Goal: Transaction & Acquisition: Subscribe to service/newsletter

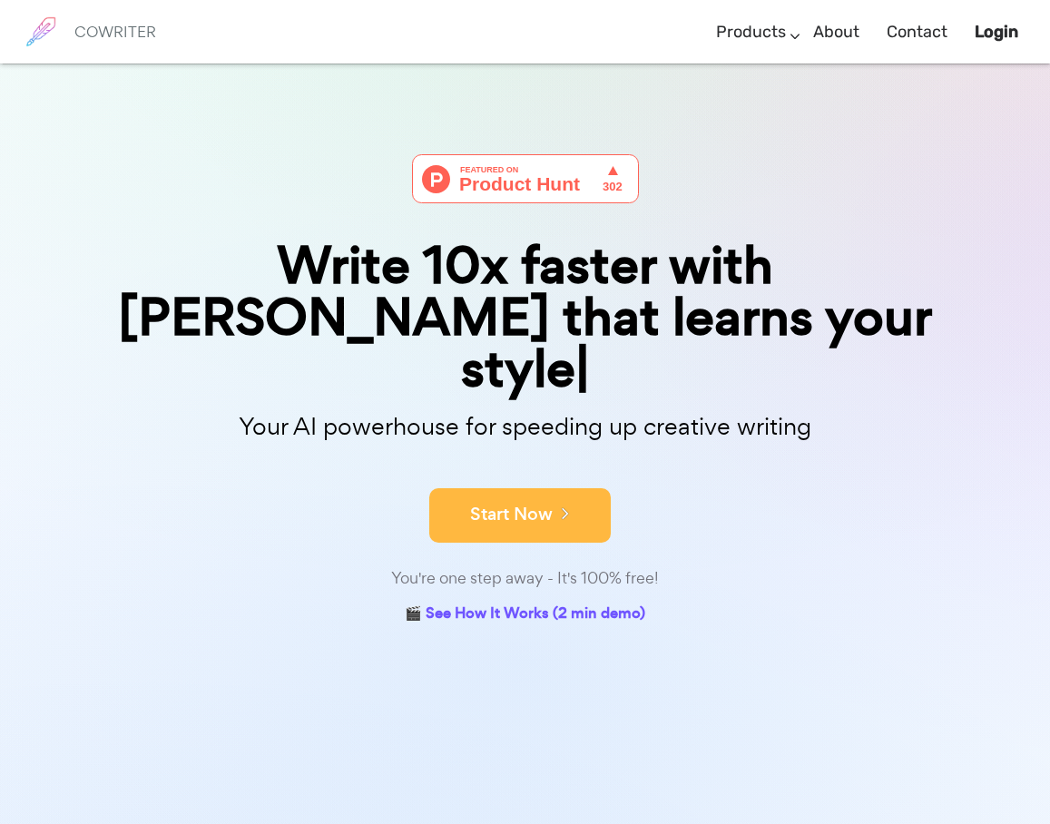
click at [521, 488] on button "Start Now" at bounding box center [519, 515] width 181 height 54
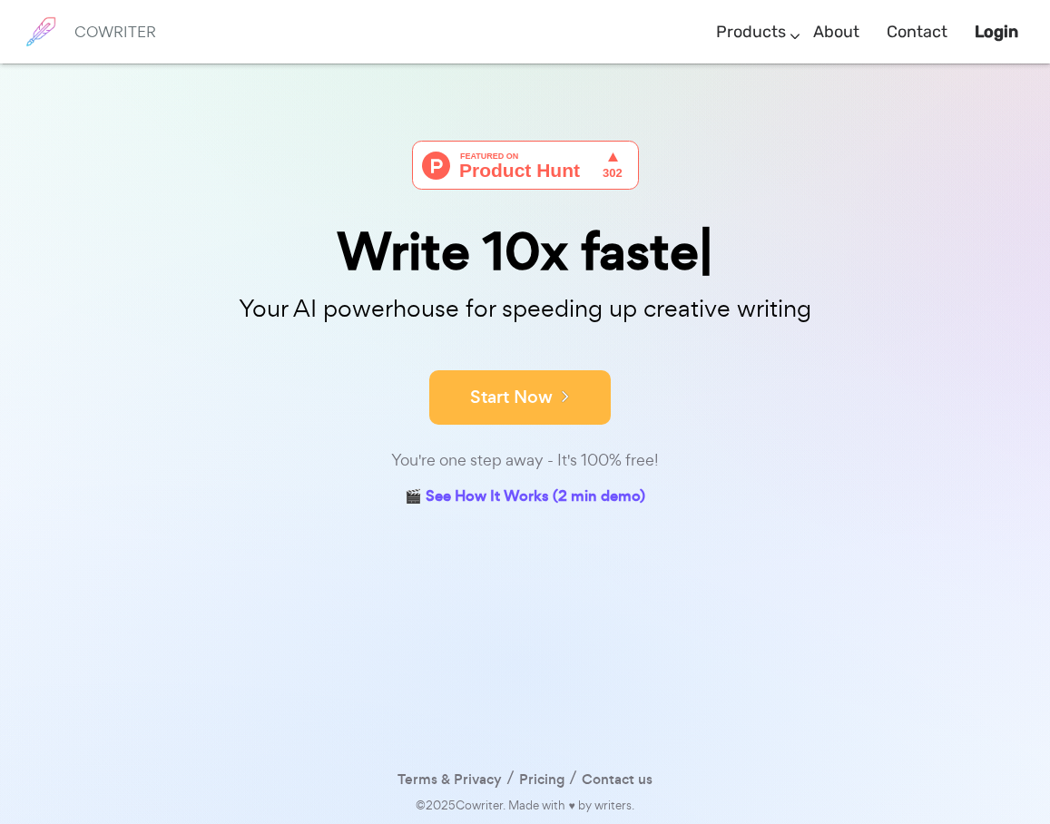
click at [522, 398] on button "Start Now" at bounding box center [519, 397] width 181 height 54
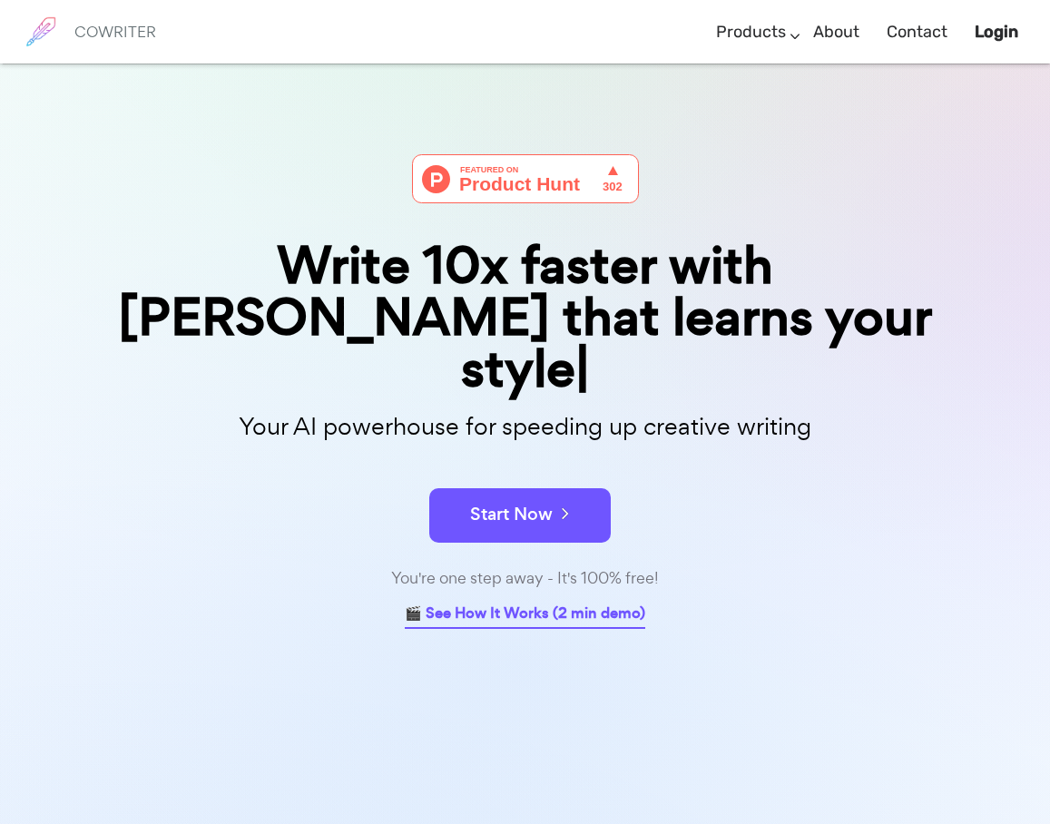
click at [506, 601] on link "🎬 See How It Works (2 min demo)" at bounding box center [525, 615] width 240 height 28
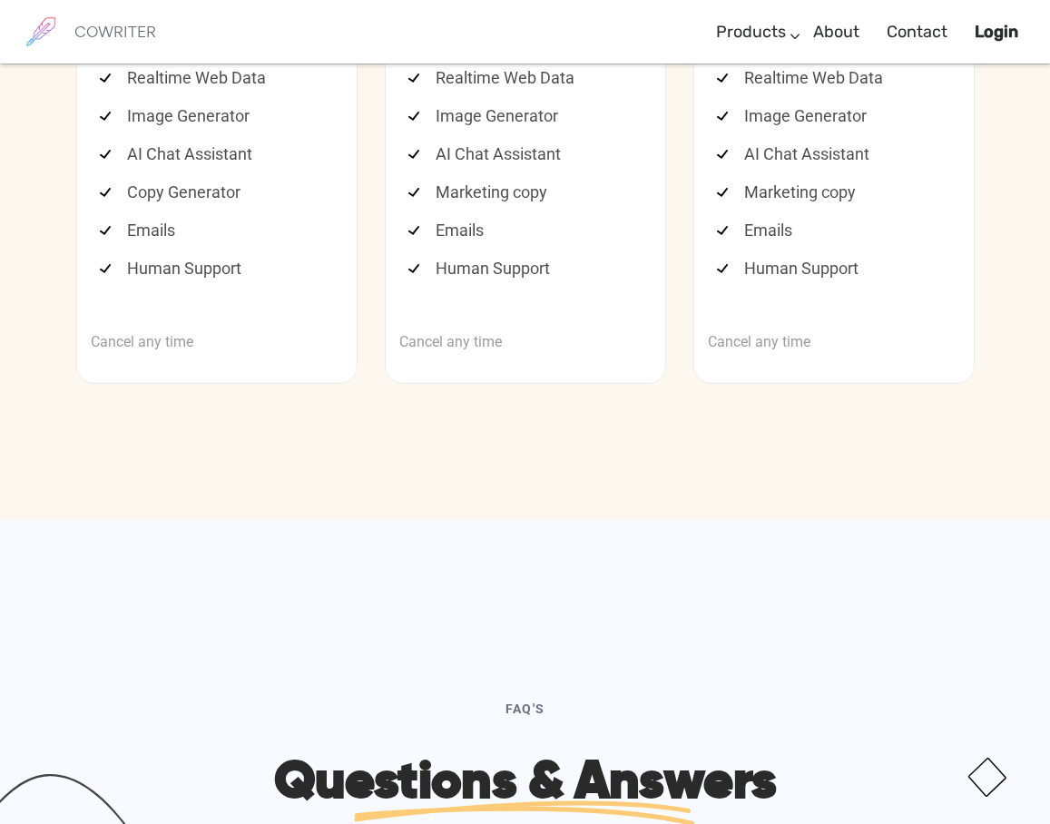
scroll to position [5043, 0]
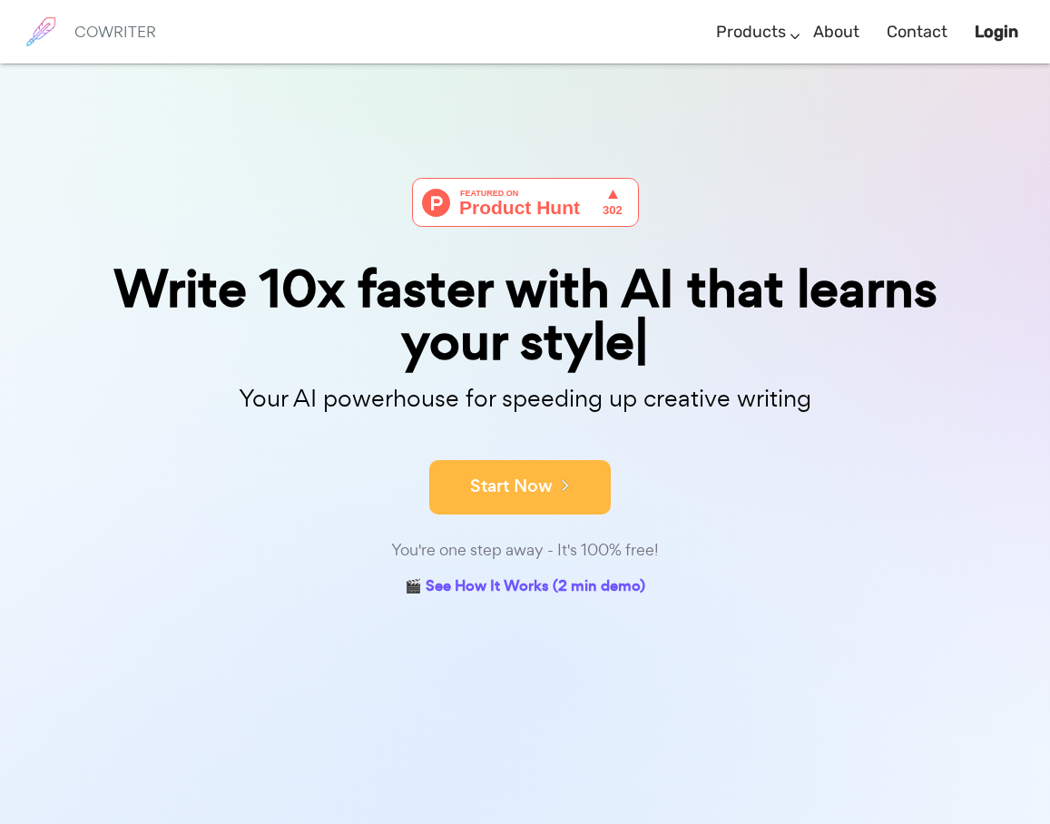
click at [523, 488] on button "Start Now" at bounding box center [519, 487] width 181 height 54
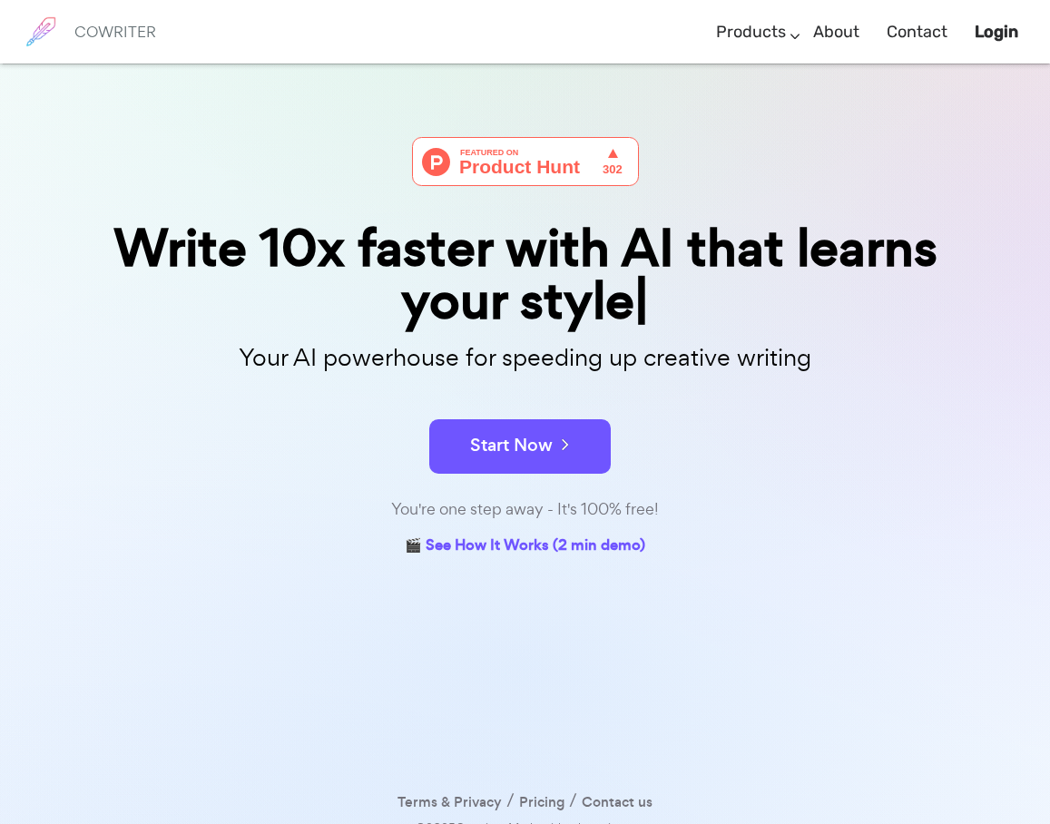
scroll to position [64, 0]
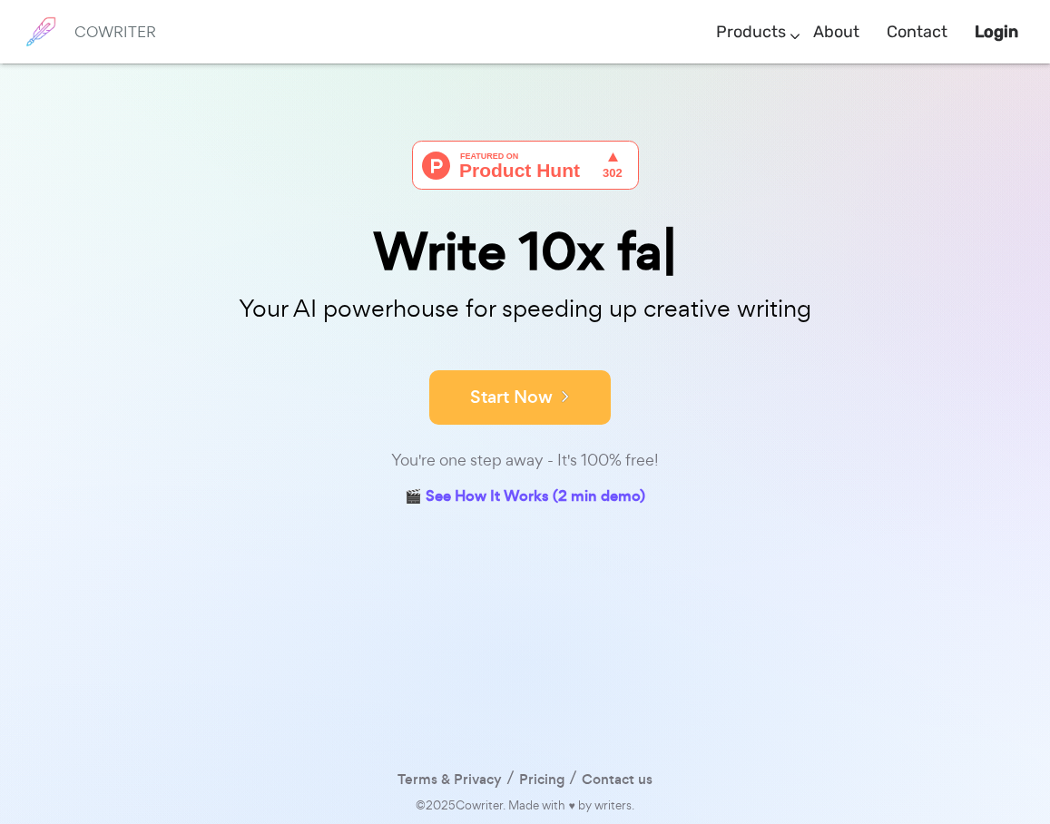
click at [529, 396] on button "Start Now" at bounding box center [519, 397] width 181 height 54
